Goal: Navigation & Orientation: Find specific page/section

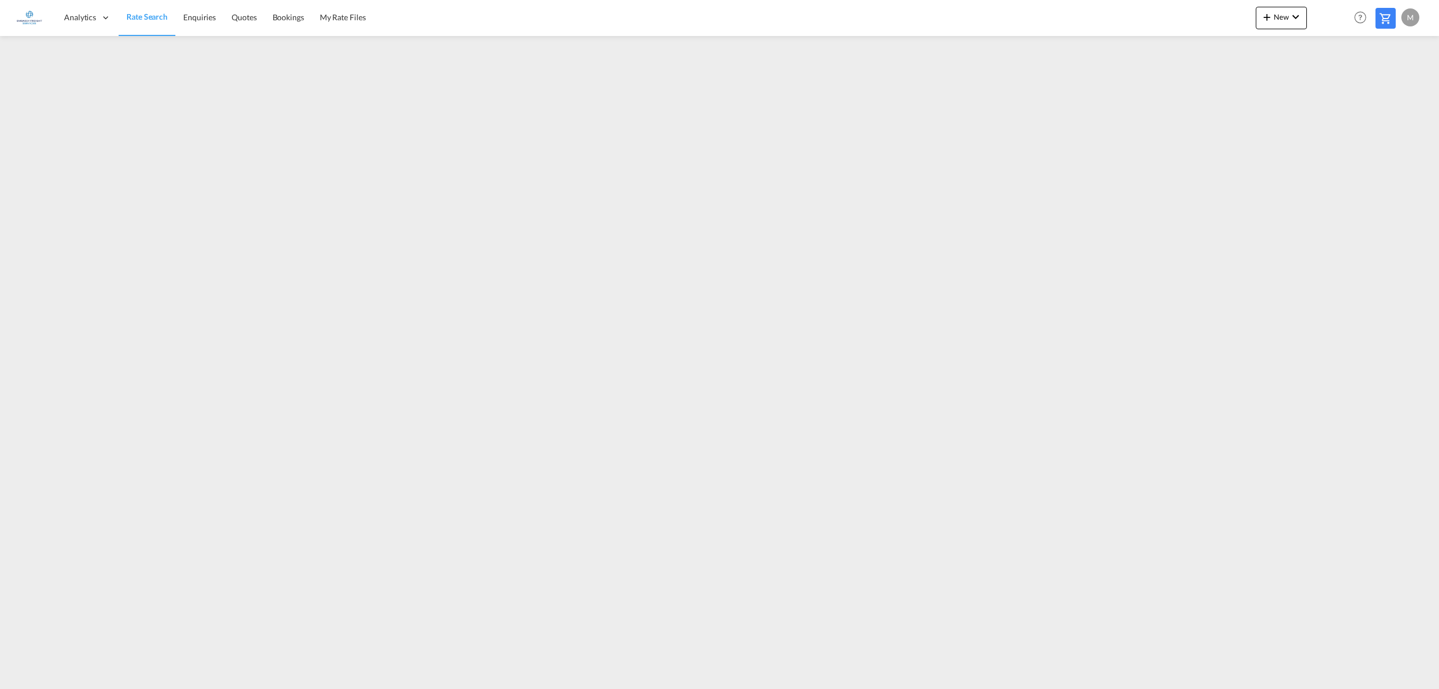
click at [153, 16] on span "Rate Search" at bounding box center [146, 17] width 41 height 10
click at [336, 15] on span "My Rate Files" at bounding box center [343, 17] width 46 height 10
click at [1269, 21] on md-icon "icon-plus 400-fg" at bounding box center [1266, 16] width 13 height 13
click at [1268, 44] on div "Rates" at bounding box center [1268, 48] width 45 height 28
click at [1334, 84] on span "Ratesheet" at bounding box center [1328, 84] width 12 height 22
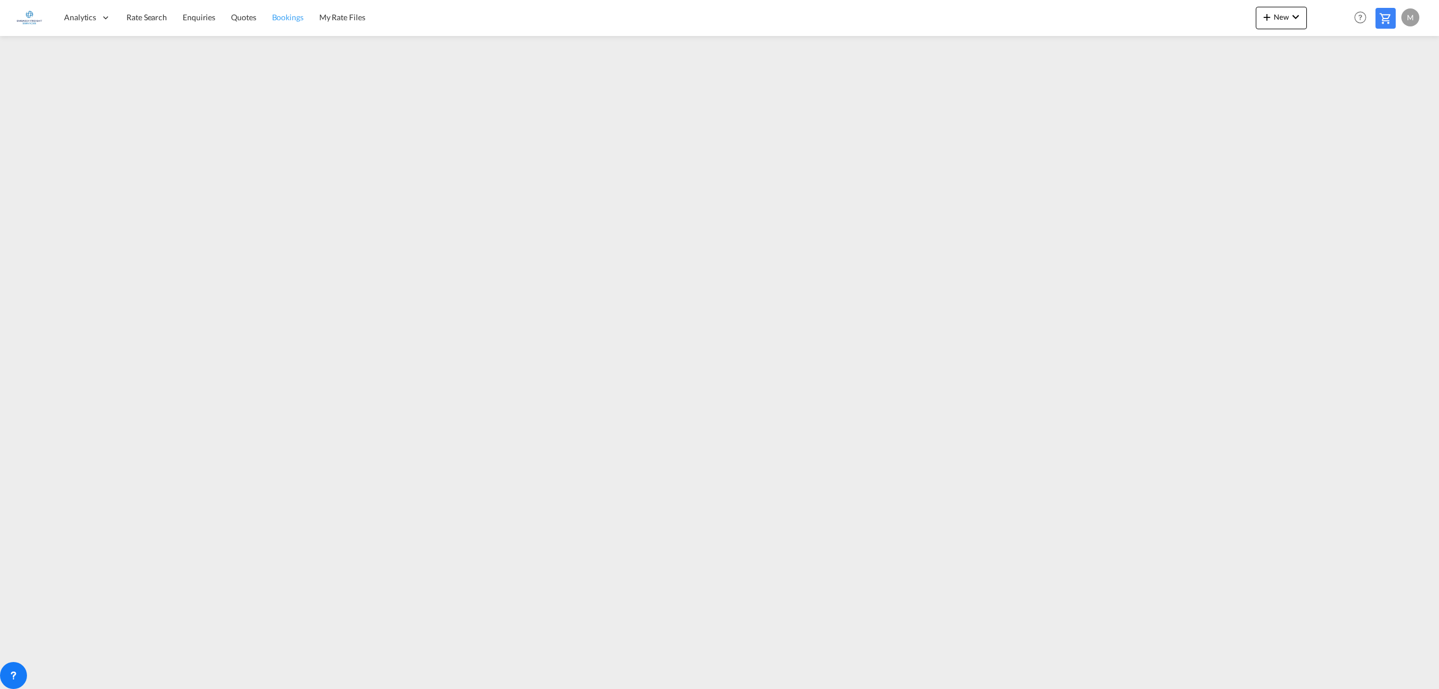
click at [290, 16] on span "Bookings" at bounding box center [287, 17] width 31 height 10
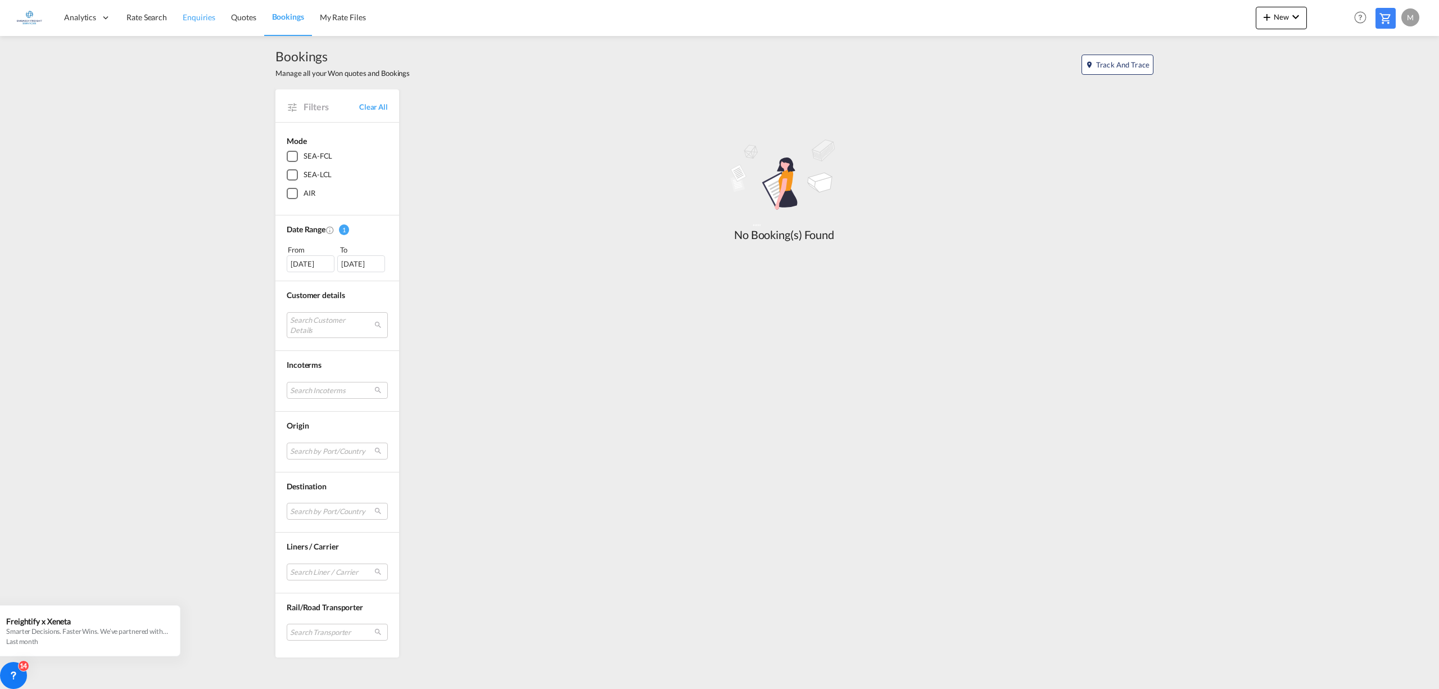
click at [192, 13] on span "Enquiries" at bounding box center [199, 17] width 33 height 10
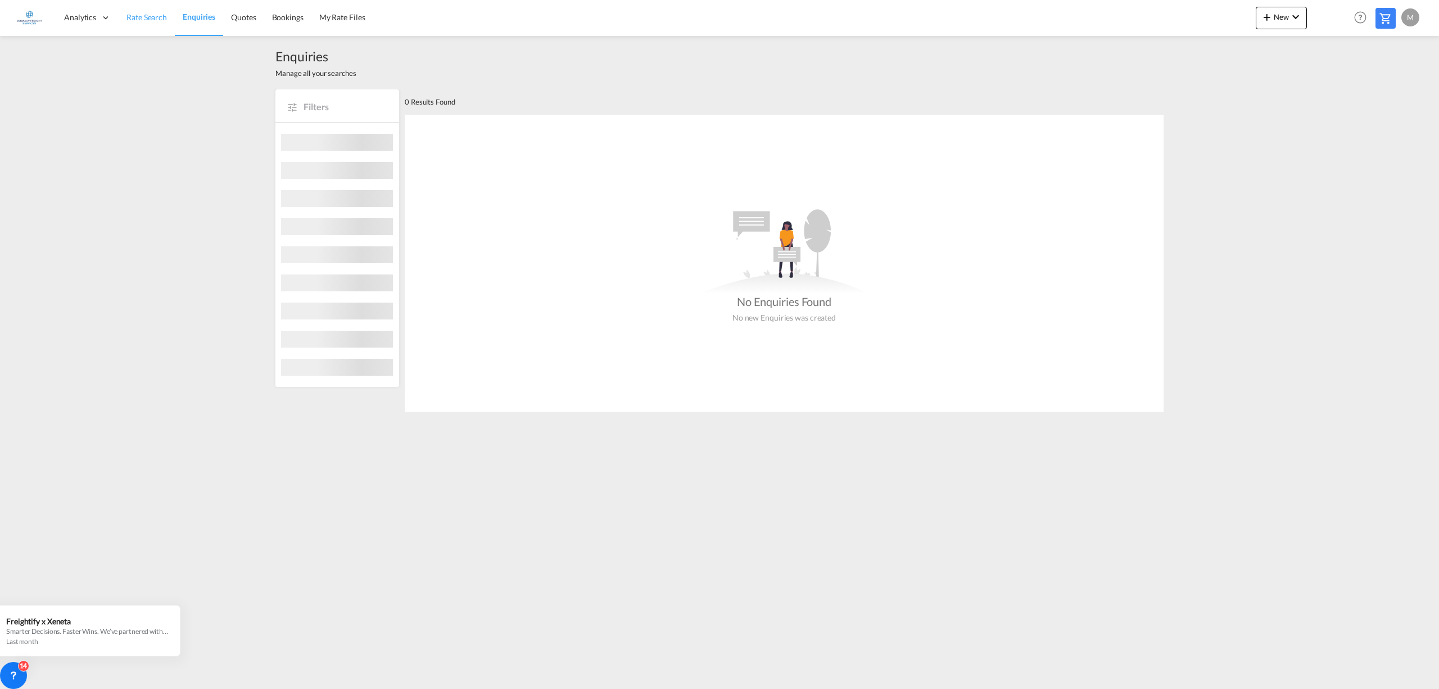
click at [167, 17] on link "Rate Search" at bounding box center [147, 17] width 56 height 37
